Goal: Transaction & Acquisition: Purchase product/service

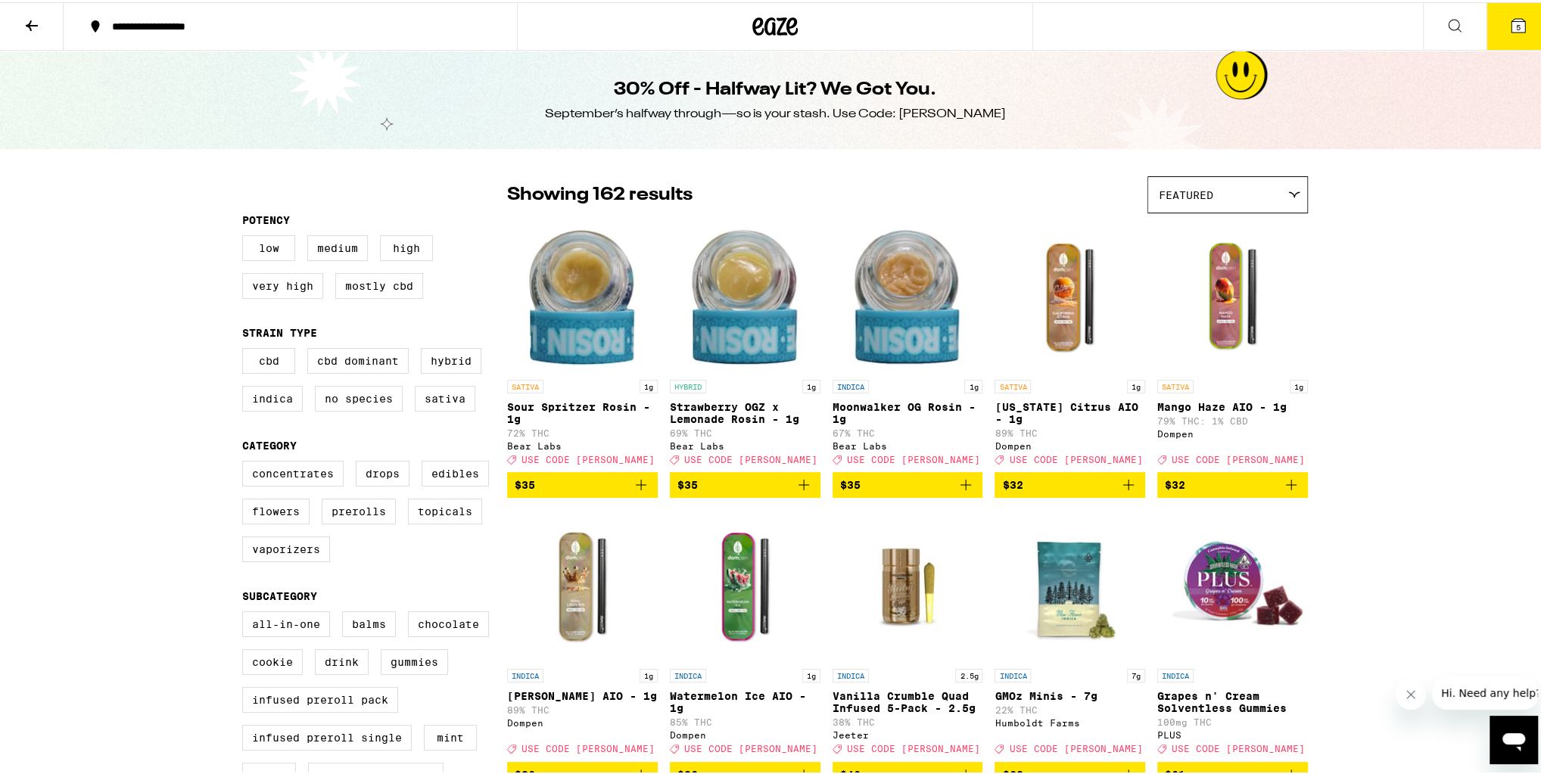
click at [23, 20] on icon at bounding box center [32, 23] width 18 height 18
